Goal: Obtain resource: Download file/media

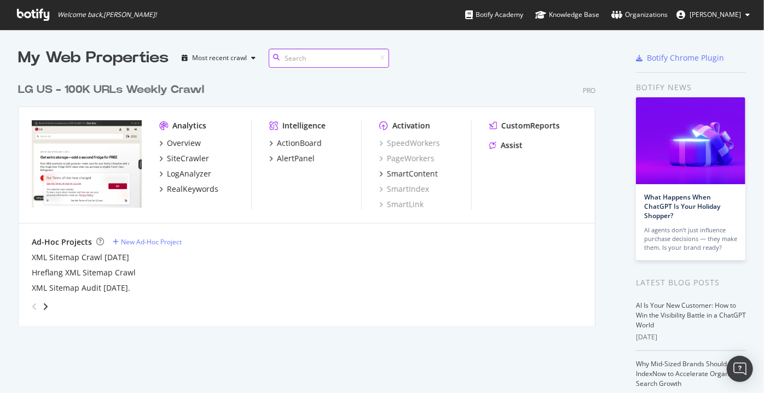
scroll to position [249, 578]
click at [175, 159] on div "SiteCrawler" at bounding box center [188, 158] width 42 height 11
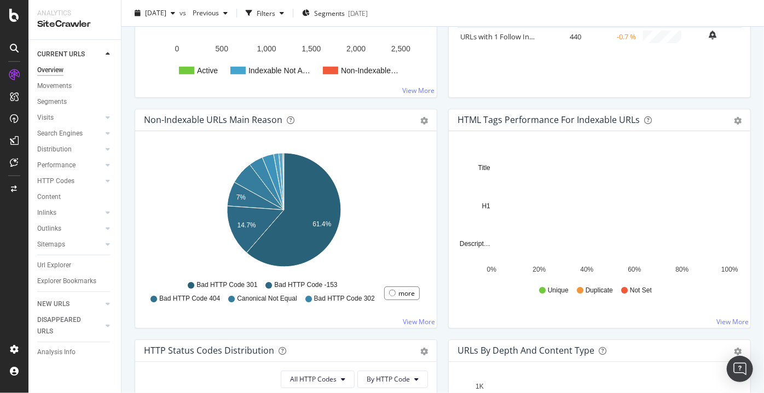
scroll to position [286, 0]
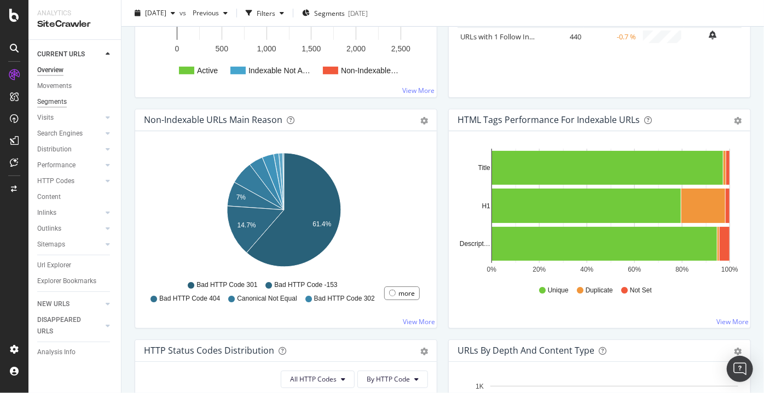
click at [40, 104] on div "Segments" at bounding box center [52, 101] width 30 height 11
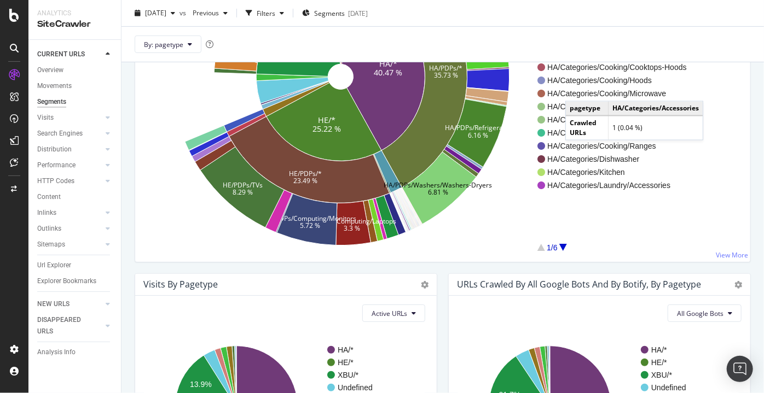
scroll to position [188, 0]
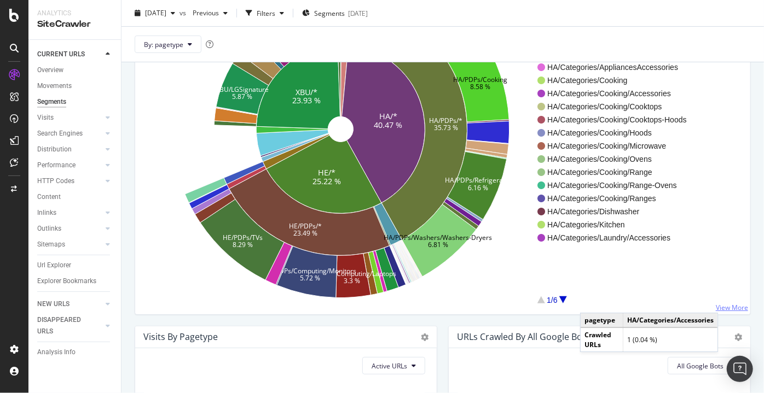
click at [722, 304] on link "View More" at bounding box center [732, 307] width 32 height 9
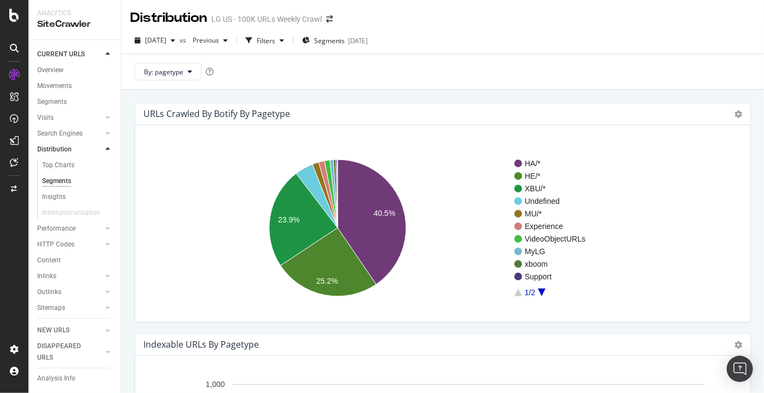
drag, startPoint x: 505, startPoint y: 159, endPoint x: 553, endPoint y: 273, distance: 123.8
click at [553, 273] on icon "HA/* HE/* XBU/* Undefined MU/* Experience VideoObjectURLs MyLG xboom Support 1/…" at bounding box center [439, 228] width 590 height 171
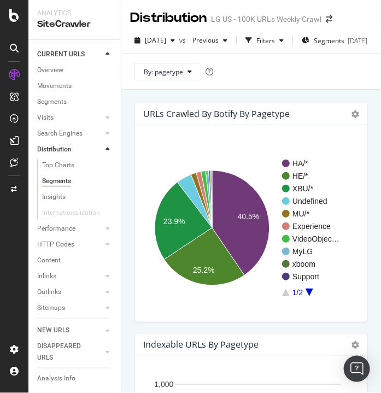
click at [310, 294] on icon "A chart." at bounding box center [310, 293] width 8 height 8
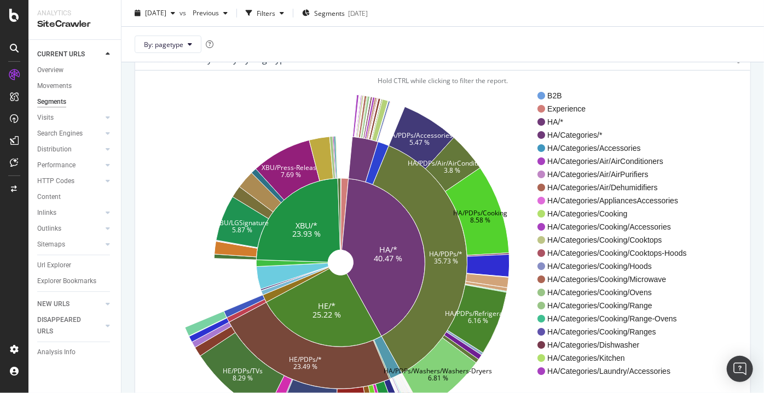
scroll to position [54, 0]
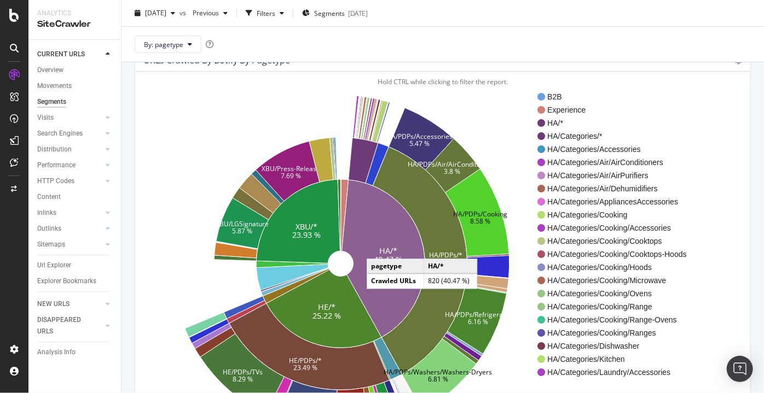
click at [377, 247] on icon at bounding box center [383, 259] width 83 height 158
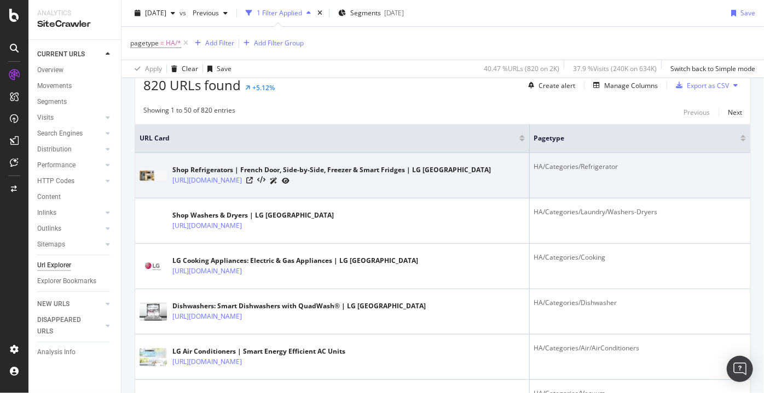
scroll to position [207, 0]
drag, startPoint x: 522, startPoint y: 164, endPoint x: 631, endPoint y: 164, distance: 108.9
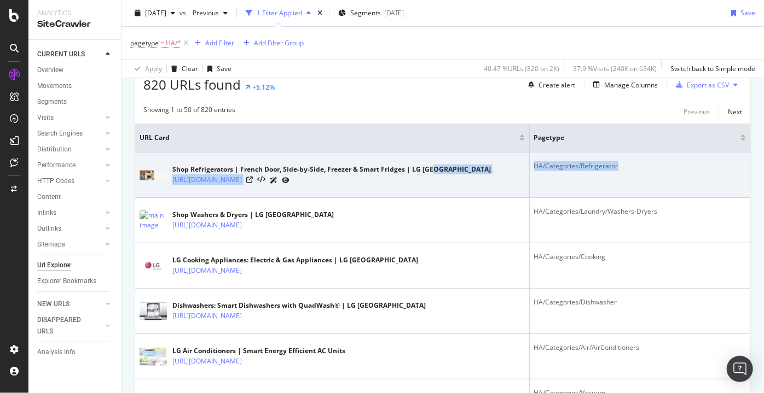
click at [631, 164] on tr "Shop Refrigerators | French Door, Side-by-Side, Freezer & Smart Fridges | LG [G…" at bounding box center [442, 175] width 615 height 45
copy tr "[URL][DOMAIN_NAME] HA/Categories/Refrigerator"
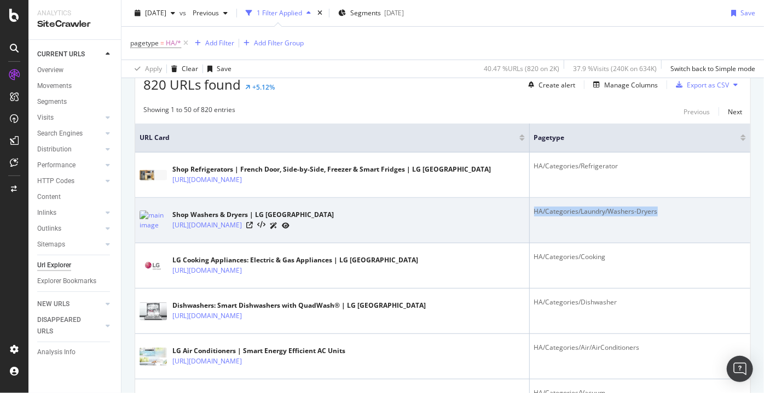
drag, startPoint x: 683, startPoint y: 212, endPoint x: 528, endPoint y: 212, distance: 154.3
click at [530, 212] on td "HA/Categories/Laundry/Washers-Dryers" at bounding box center [640, 220] width 221 height 45
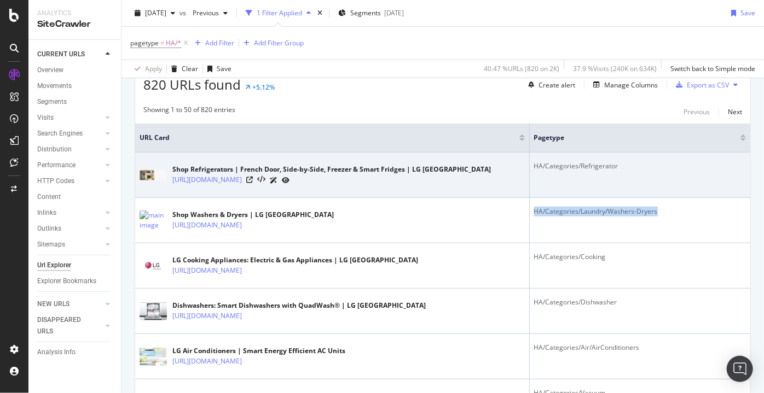
copy div "HA/Categories/Laundry/Washers-Dryers"
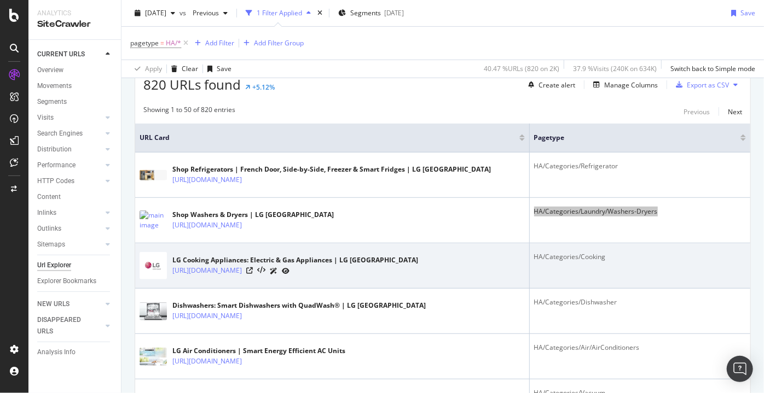
scroll to position [217, 0]
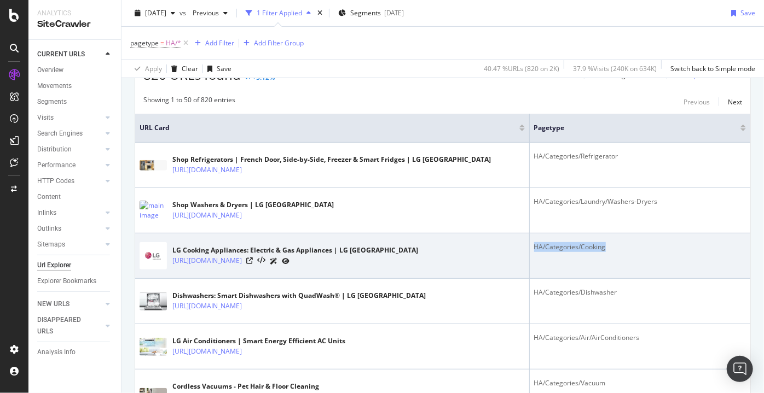
drag, startPoint x: 606, startPoint y: 247, endPoint x: 530, endPoint y: 248, distance: 76.6
click at [534, 248] on div "HA/Categories/Cooking" at bounding box center [640, 247] width 212 height 10
copy div "HA/Categories/Cooking"
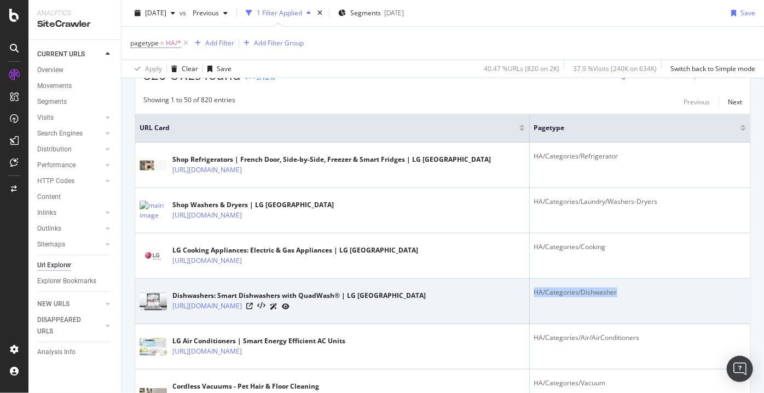
drag, startPoint x: 639, startPoint y: 305, endPoint x: 525, endPoint y: 309, distance: 114.4
click at [525, 309] on tr "Dishwashers: Smart Dishwashers with QuadWash® | LG [GEOGRAPHIC_DATA] [URL][DOMA…" at bounding box center [442, 301] width 615 height 45
copy div "HA/Categories/Dishwasher"
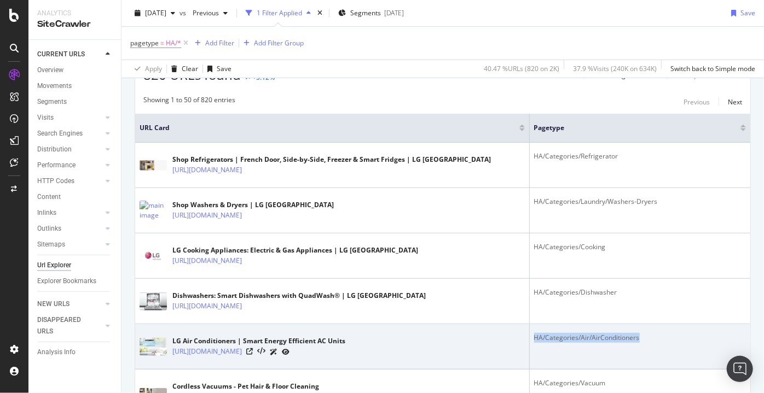
drag, startPoint x: 651, startPoint y: 340, endPoint x: 529, endPoint y: 339, distance: 122.0
click at [530, 339] on td "HA/Categories/Air/AirConditioners" at bounding box center [640, 346] width 221 height 45
copy div "HA/Categories/Air/AirConditioners"
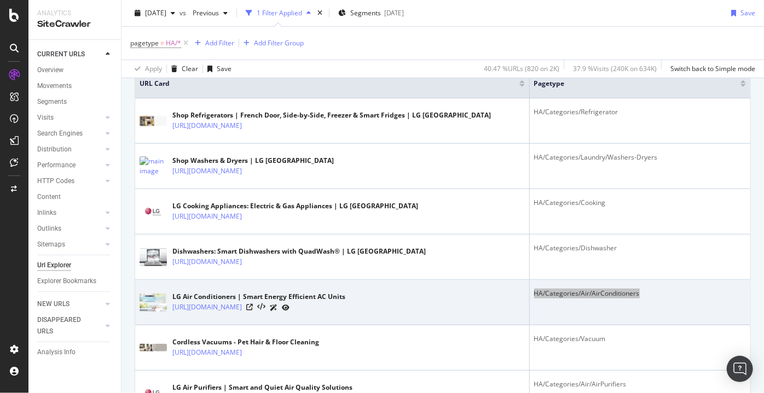
scroll to position [261, 0]
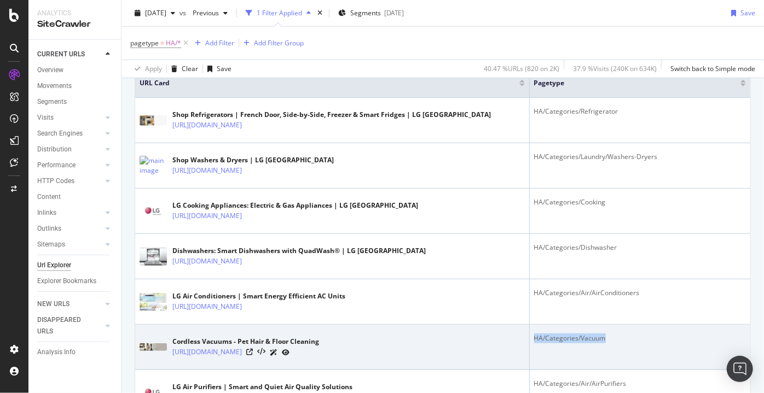
drag, startPoint x: 608, startPoint y: 343, endPoint x: 531, endPoint y: 346, distance: 77.7
click at [531, 346] on td "HA/Categories/Vacuum" at bounding box center [640, 347] width 221 height 45
copy div "HA/Categories/Vacuum"
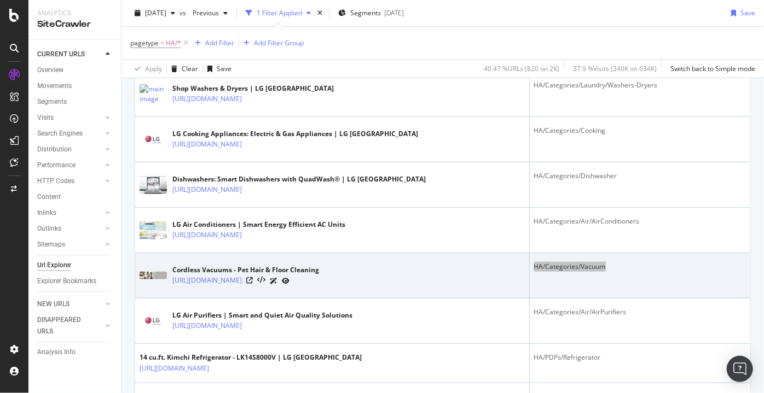
scroll to position [336, 0]
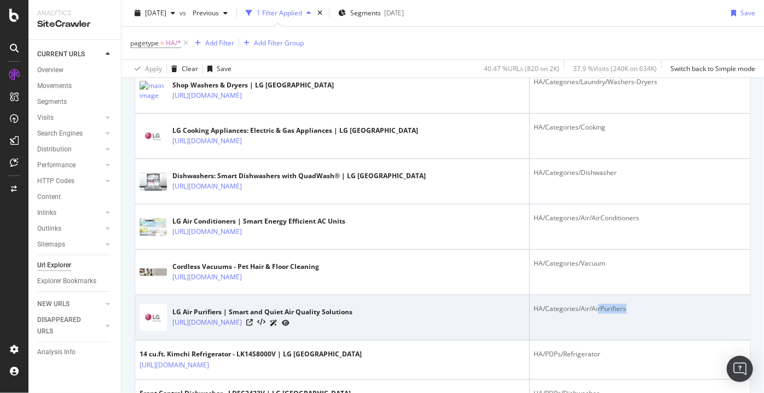
drag, startPoint x: 645, startPoint y: 306, endPoint x: 594, endPoint y: 307, distance: 51.5
click at [594, 307] on div "HA/Categories/Air/AirPurifiers" at bounding box center [640, 309] width 212 height 10
copy div "HA/Categories/Air/AirPurifiers"
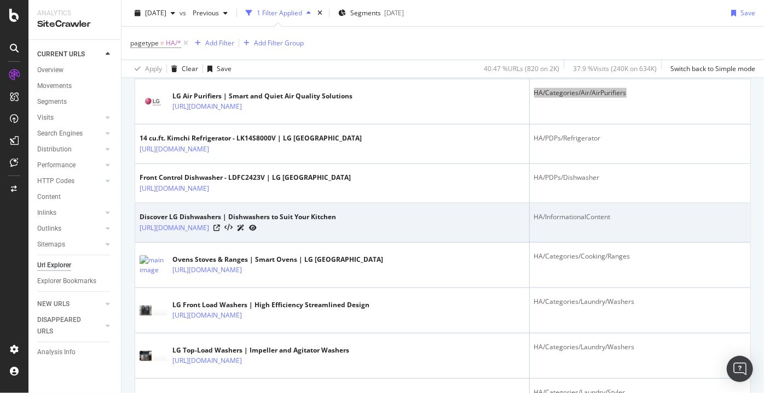
scroll to position [574, 0]
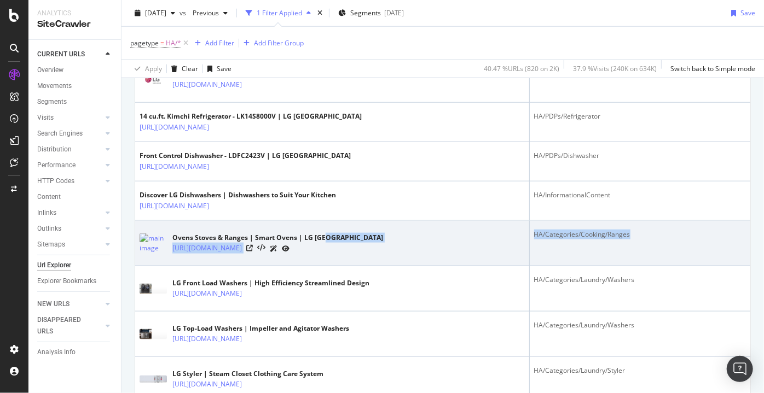
drag, startPoint x: 643, startPoint y: 234, endPoint x: 514, endPoint y: 227, distance: 129.3
click at [514, 227] on tr "Ovens Stoves & Ranges | Smart Ovens | LG [GEOGRAPHIC_DATA] [URL][DOMAIN_NAME] H…" at bounding box center [442, 243] width 615 height 45
copy tr "[URL][DOMAIN_NAME] HA/Categories/Cooking/Ranges"
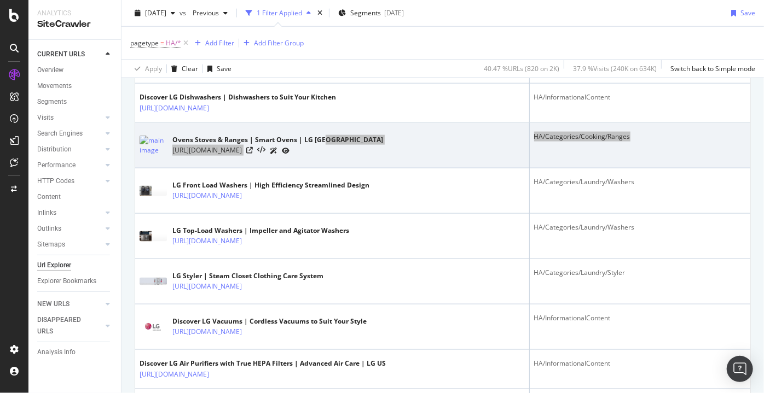
scroll to position [672, 0]
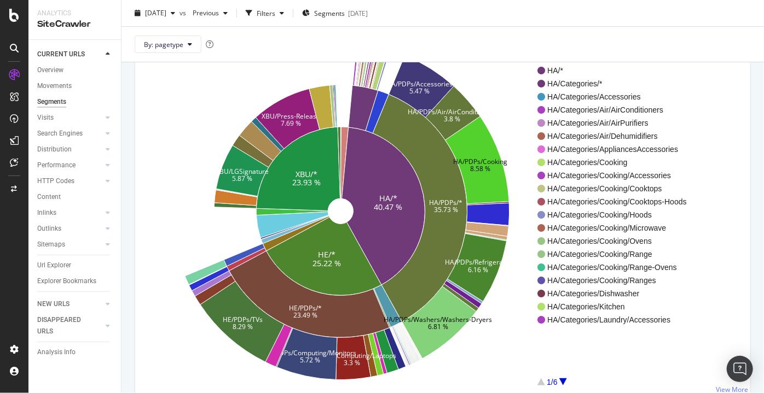
scroll to position [107, 0]
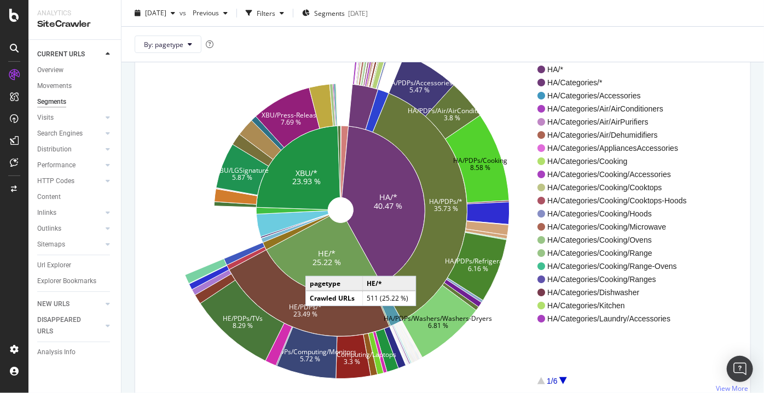
click at [316, 265] on text "25.22 %" at bounding box center [327, 262] width 28 height 10
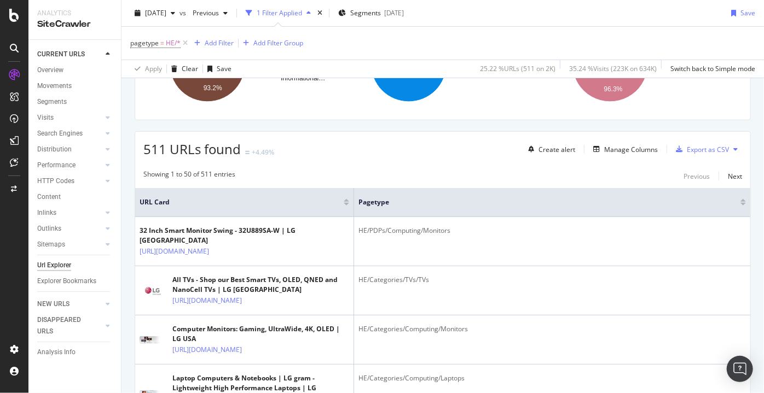
scroll to position [147, 0]
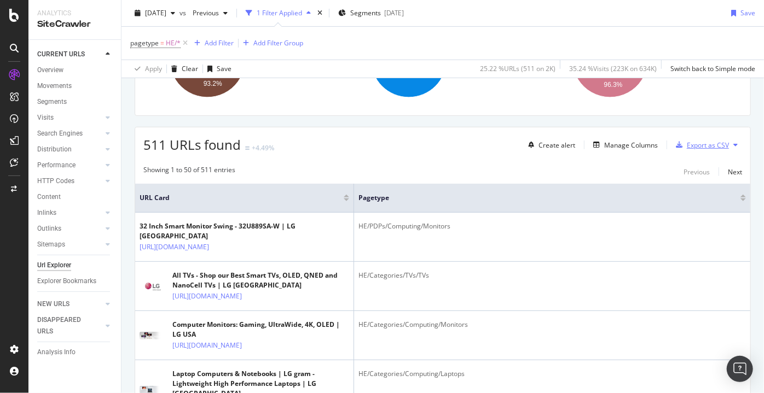
click at [687, 138] on div "Export as CSV" at bounding box center [699, 145] width 57 height 16
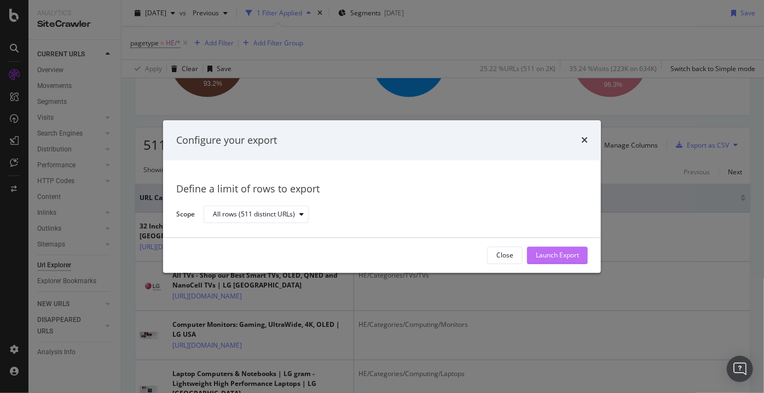
click at [566, 249] on div "Launch Export" at bounding box center [557, 255] width 43 height 16
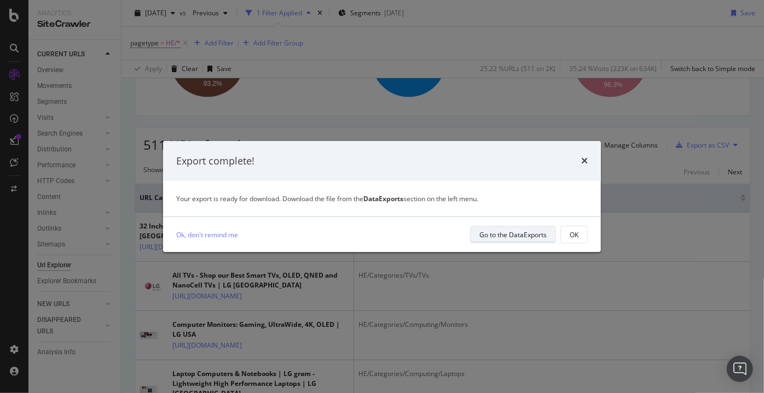
click at [484, 226] on button "Go to the DataExports" at bounding box center [513, 235] width 86 height 18
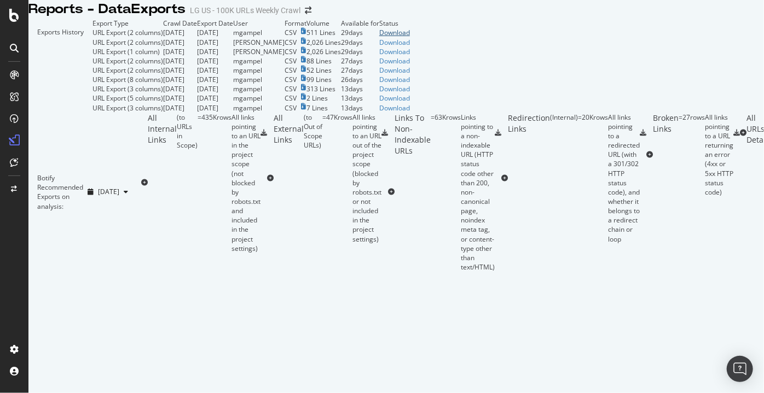
click at [410, 37] on div "Download" at bounding box center [394, 32] width 31 height 9
